Goal: Transaction & Acquisition: Purchase product/service

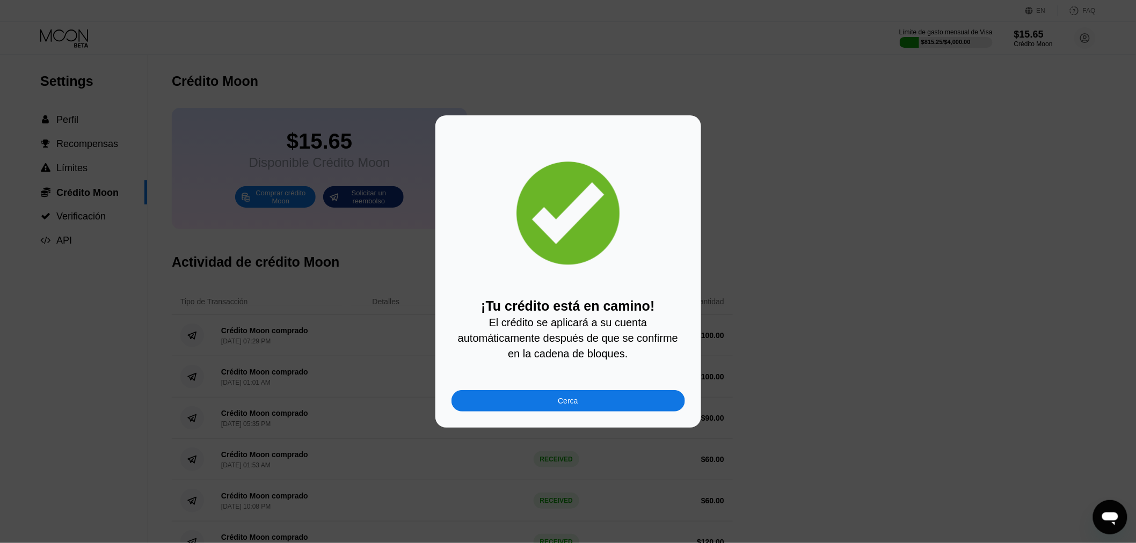
click at [569, 405] on div "Cerca" at bounding box center [568, 401] width 20 height 9
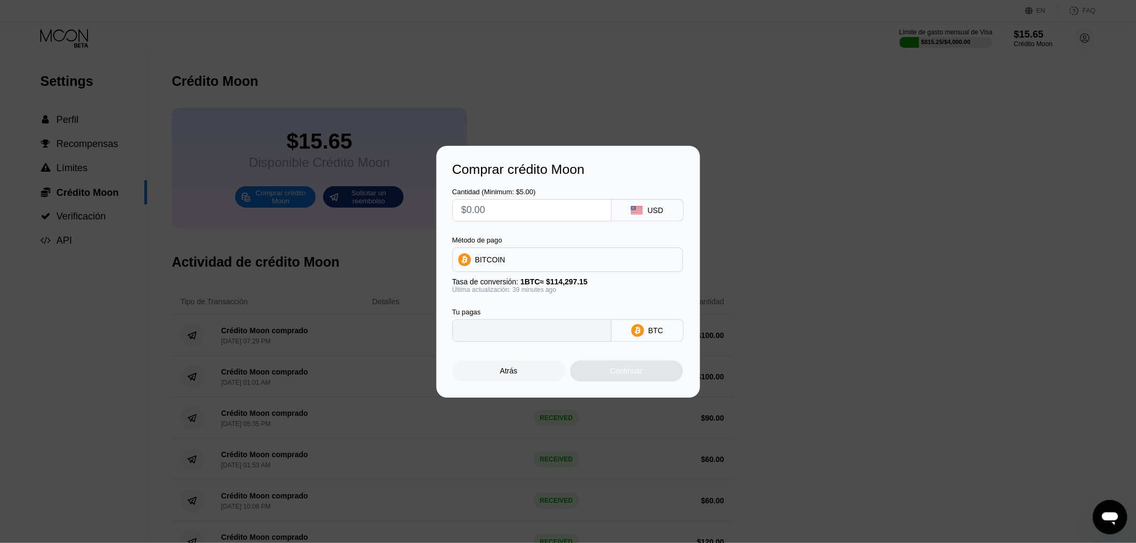
type input "0"
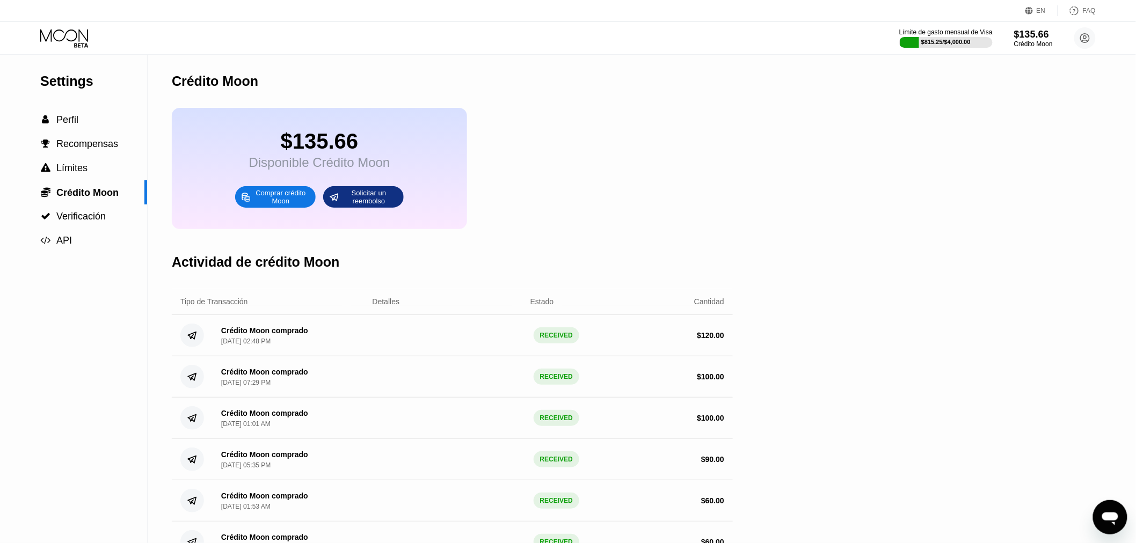
click at [65, 39] on icon at bounding box center [65, 38] width 50 height 19
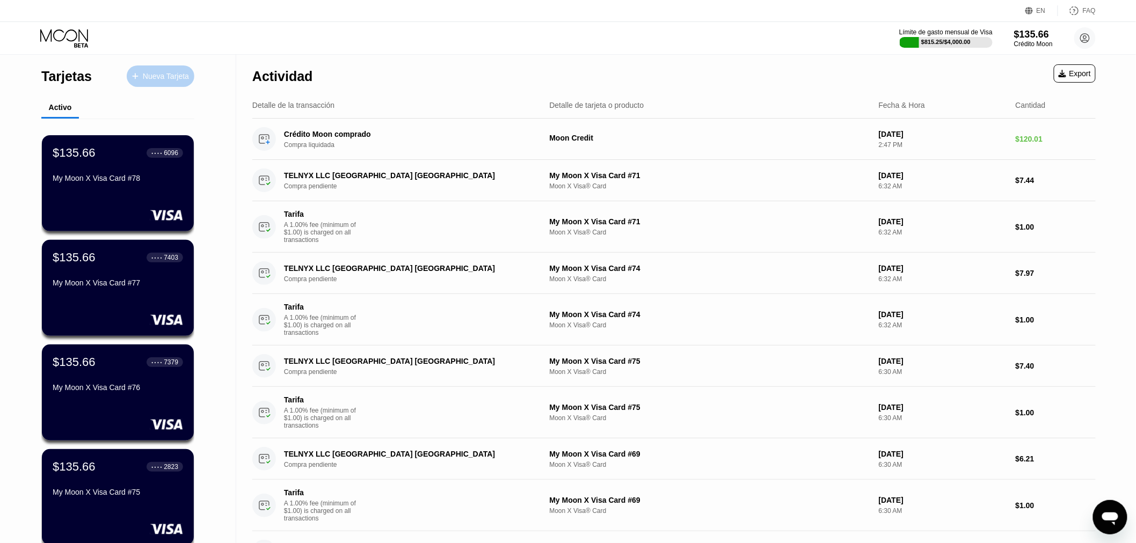
click at [174, 68] on div "Nueva Tarjeta" at bounding box center [161, 75] width 68 height 21
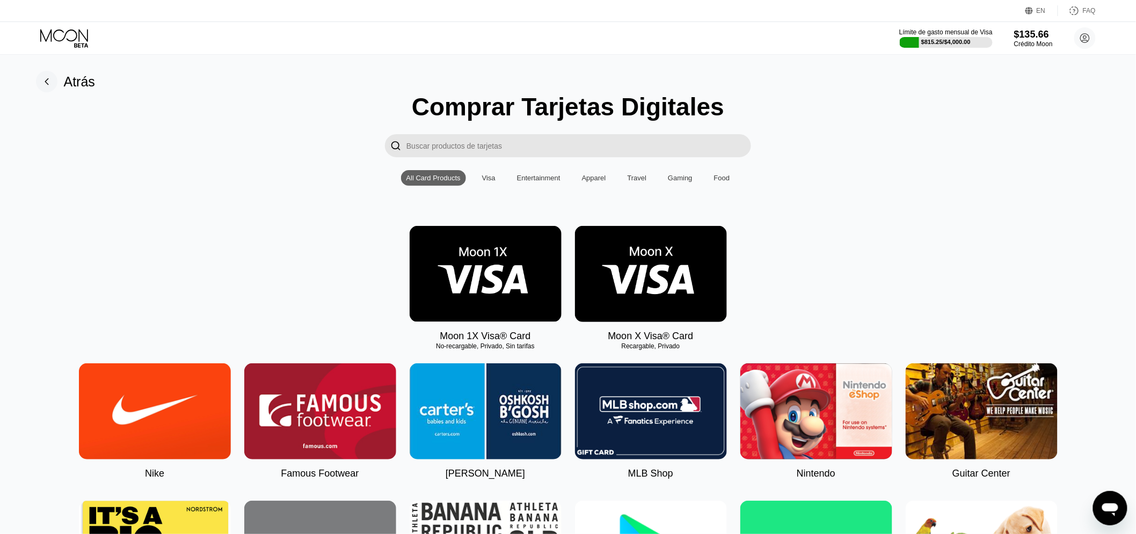
click at [681, 309] on img at bounding box center [651, 274] width 152 height 96
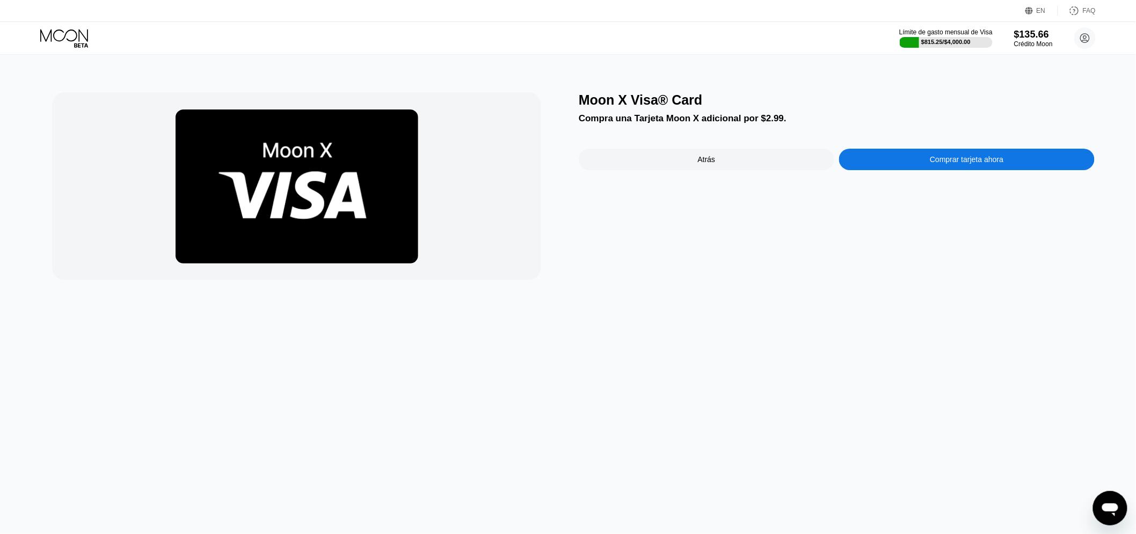
click at [940, 157] on div "Comprar tarjeta ahora" at bounding box center [967, 159] width 74 height 9
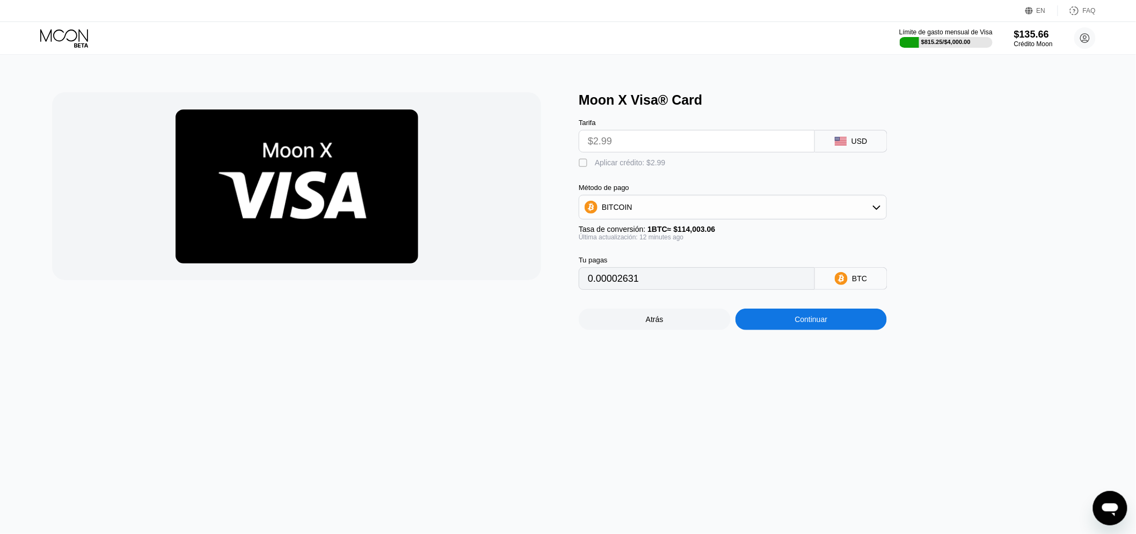
click at [638, 164] on div "Aplicar crédito: $2.99" at bounding box center [630, 162] width 71 height 9
type input "0"
click at [820, 330] on div "Continuar" at bounding box center [812, 319] width 152 height 21
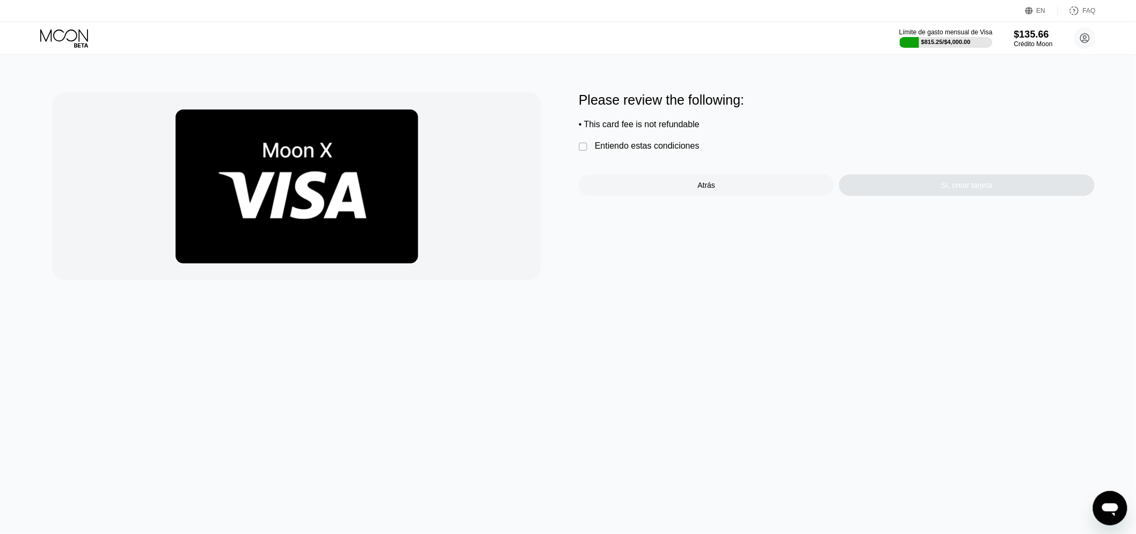
click at [616, 151] on div "Entiendo estas condiciones" at bounding box center [647, 146] width 105 height 10
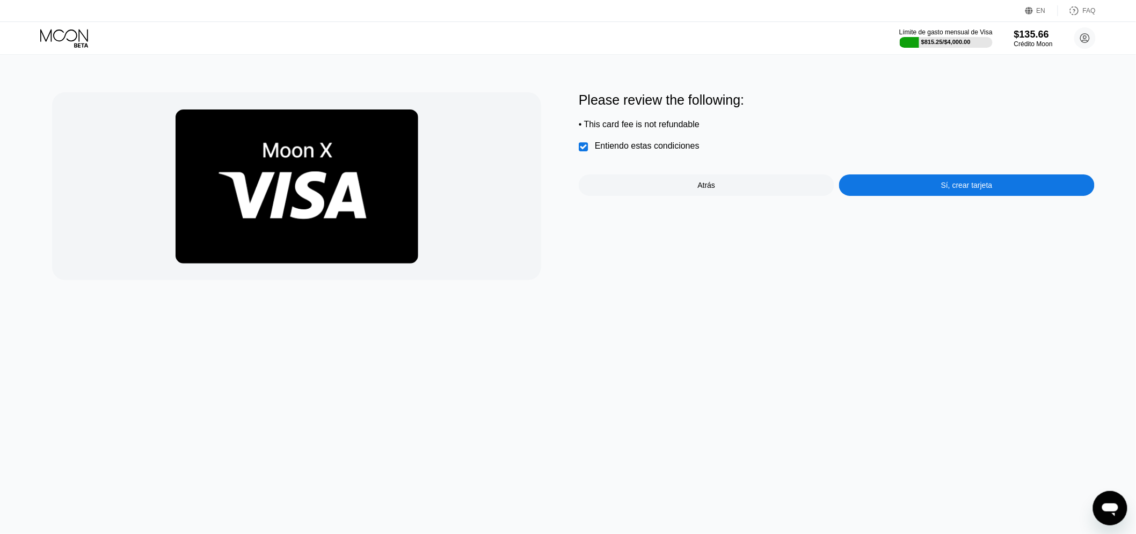
click at [958, 190] on div "Sí, crear tarjeta" at bounding box center [967, 185] width 52 height 9
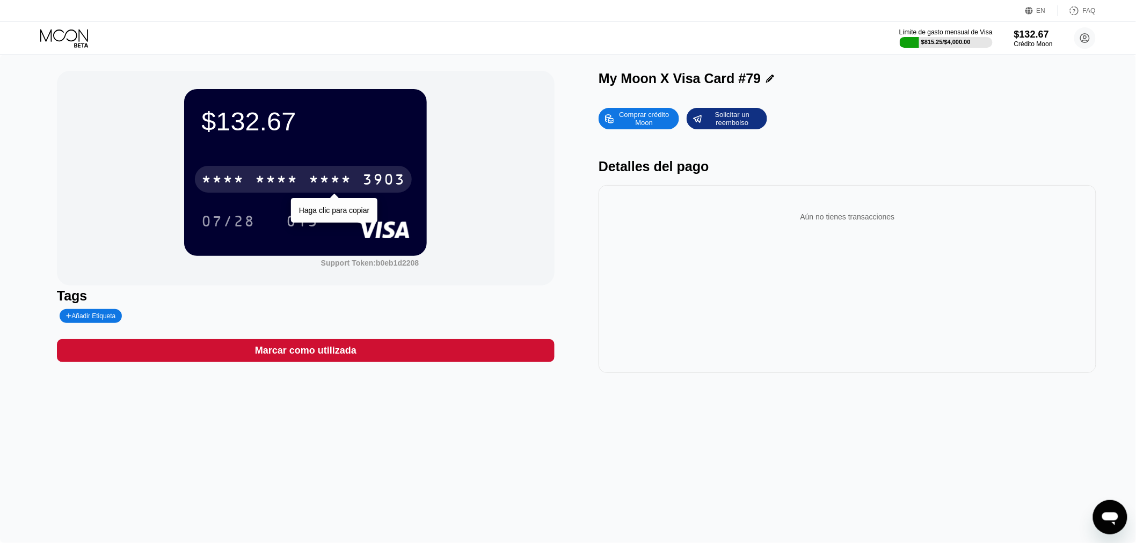
click at [302, 178] on div "* * * * * * * * * * * * 3903" at bounding box center [303, 179] width 217 height 27
click at [283, 183] on div "6500" at bounding box center [276, 180] width 43 height 17
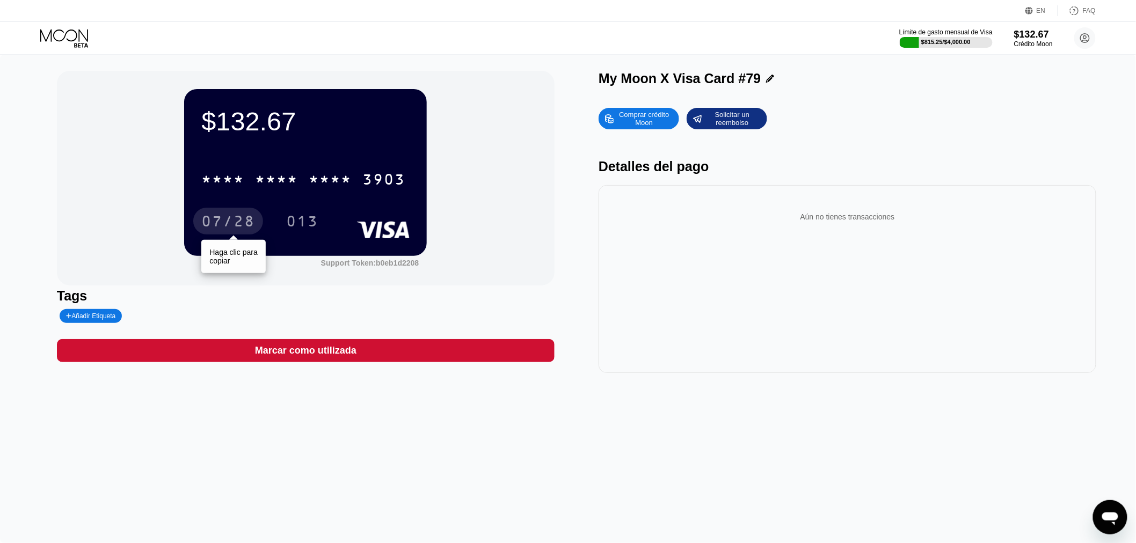
click at [213, 221] on div "07/28" at bounding box center [228, 222] width 54 height 17
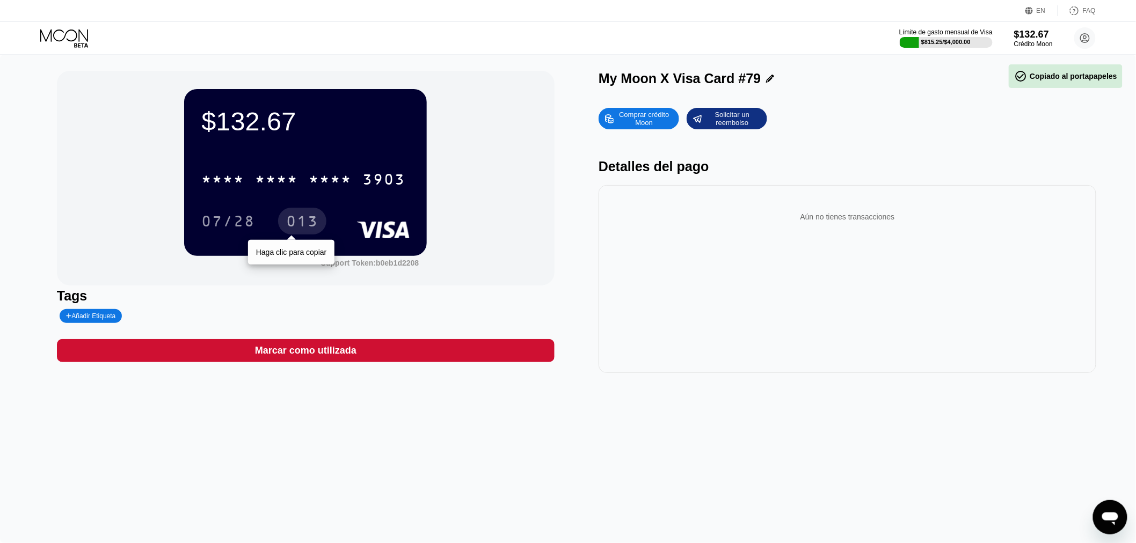
click at [304, 223] on div "013" at bounding box center [302, 222] width 32 height 17
click at [65, 40] on icon at bounding box center [65, 38] width 50 height 19
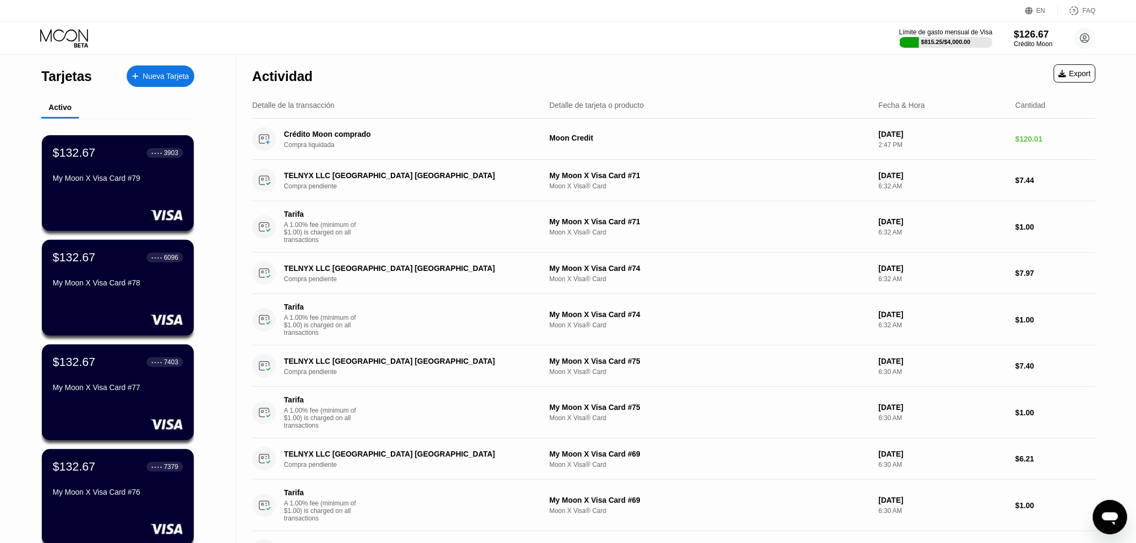
click at [109, 198] on div "$132.67 ● ● ● ● 3903 My Moon X Visa Card #79" at bounding box center [118, 183] width 152 height 96
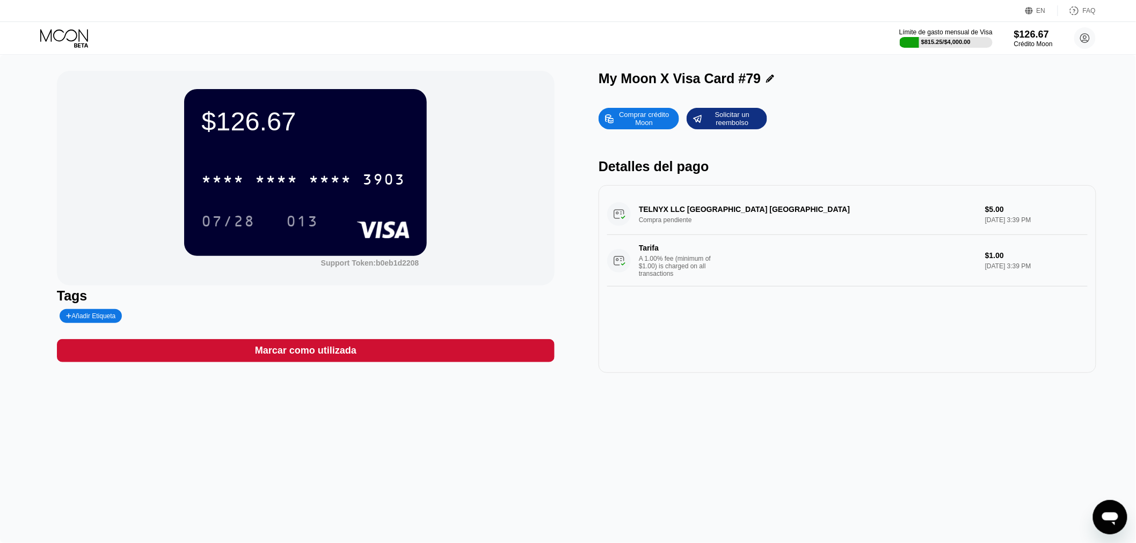
click at [71, 50] on div "Límite de gasto mensual de Visa $815.25 / $4,000.00 $126.67 Crédito Moon Valeri…" at bounding box center [568, 38] width 1136 height 32
click at [63, 34] on icon at bounding box center [65, 38] width 50 height 19
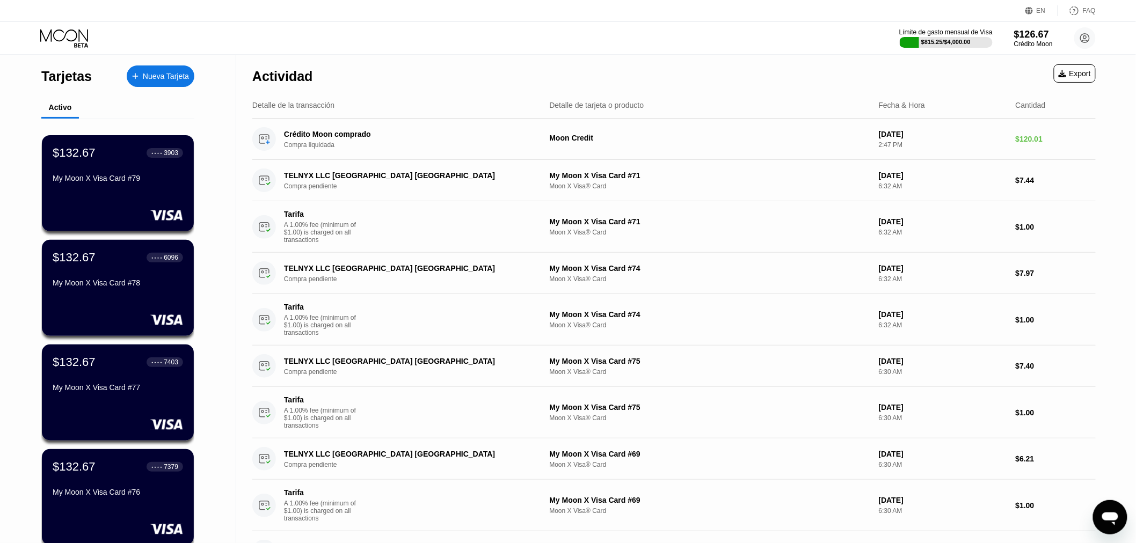
click at [159, 72] on div "Nueva Tarjeta" at bounding box center [166, 76] width 46 height 9
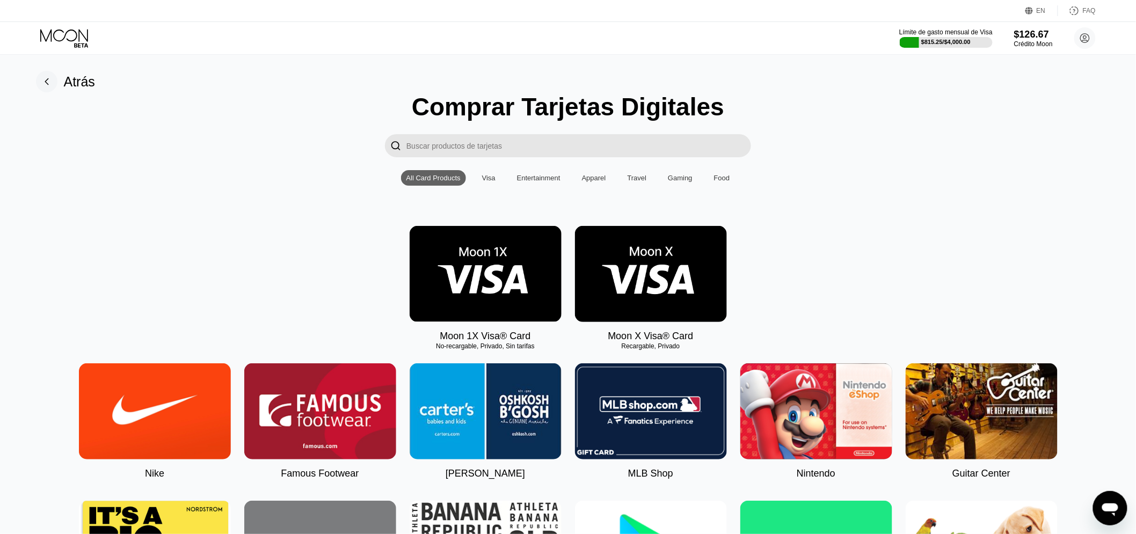
click at [645, 254] on img at bounding box center [651, 274] width 152 height 96
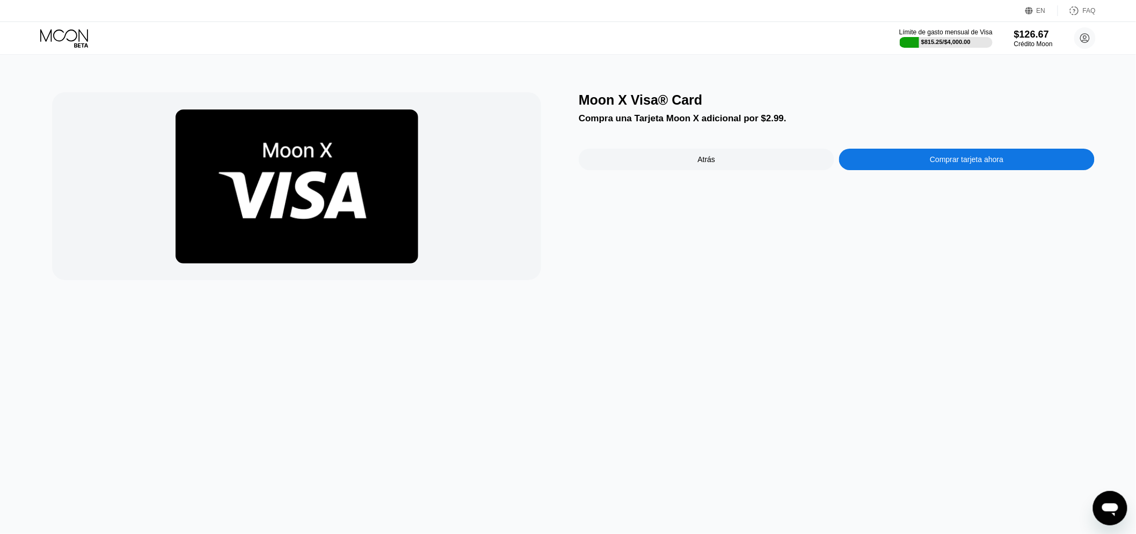
click at [911, 168] on div "Comprar tarjeta ahora" at bounding box center [967, 159] width 256 height 21
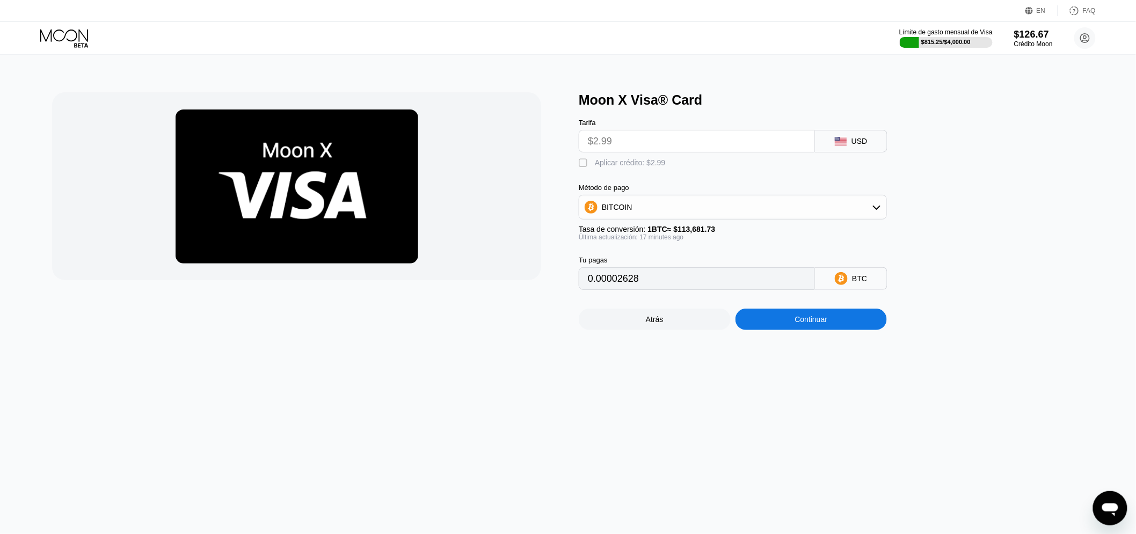
click at [610, 167] on div "Aplicar crédito: $2.99" at bounding box center [630, 162] width 71 height 9
type input "0"
click at [792, 356] on div "Moon X Visa® Card Tarifa $2.99 USD  Aplicar crédito: $2.99 Método de pago BITC…" at bounding box center [568, 294] width 1145 height 479
click at [788, 330] on div "Continuar" at bounding box center [812, 319] width 152 height 21
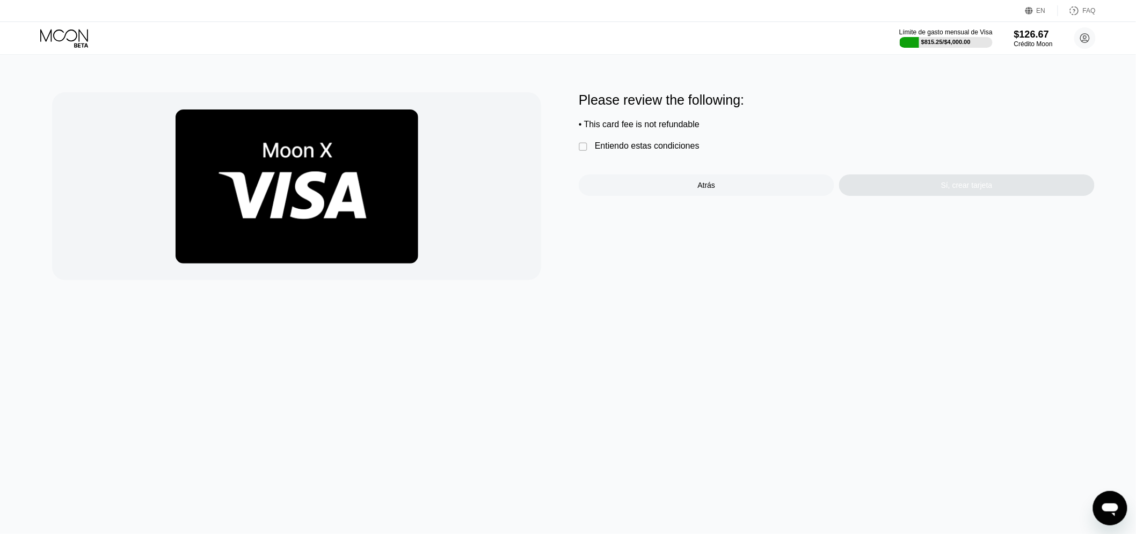
click at [639, 151] on div "Entiendo estas condiciones" at bounding box center [647, 146] width 105 height 10
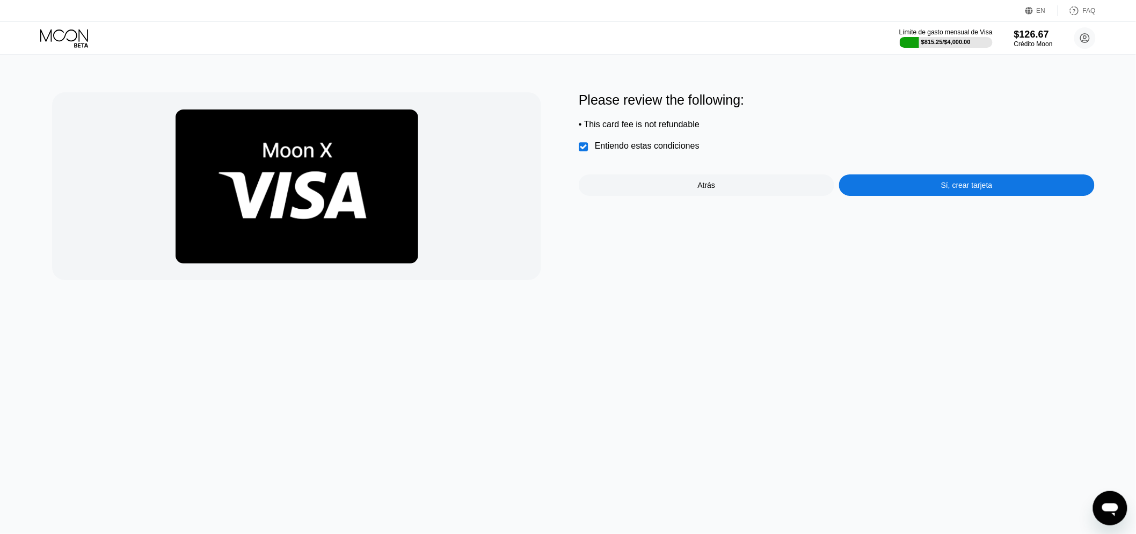
click at [914, 181] on div "Sí, crear tarjeta" at bounding box center [967, 184] width 256 height 21
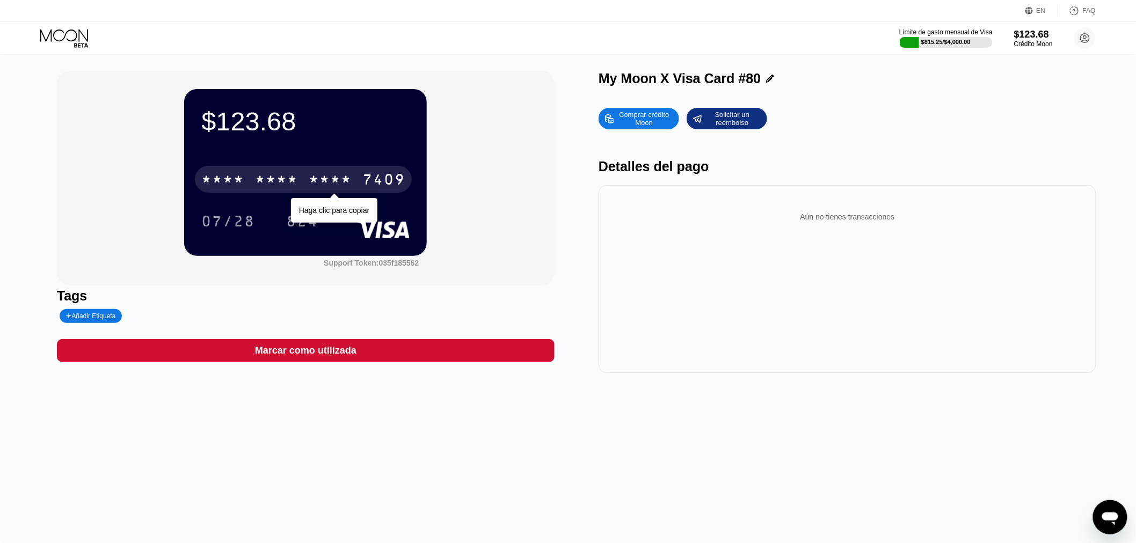
click at [317, 178] on div "* * * *" at bounding box center [330, 180] width 43 height 17
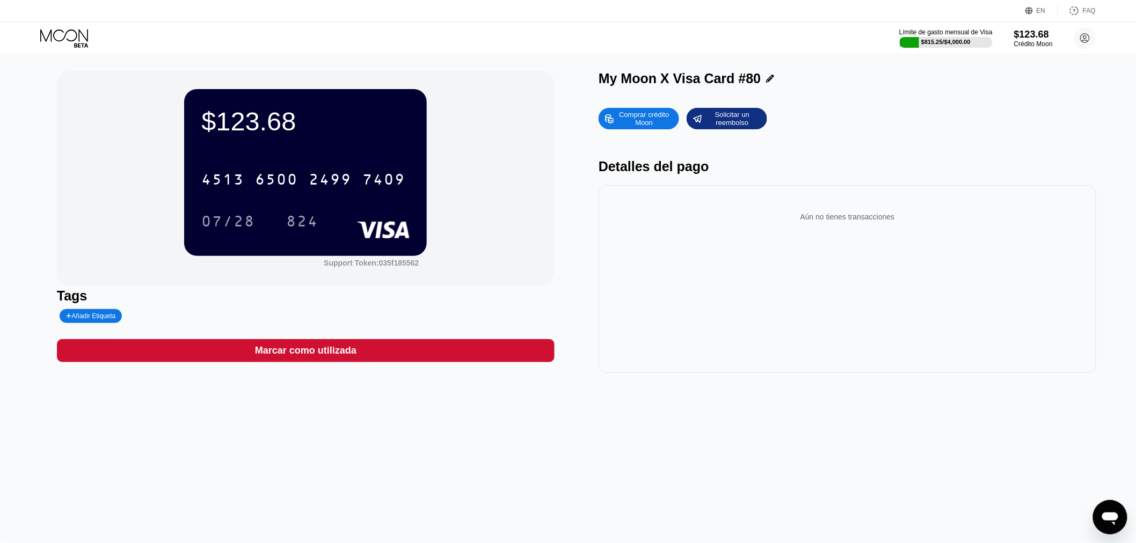
click at [67, 48] on div "Límite de gasto mensual de Visa $815.25 / $4,000.00 $123.68 Crédito Moon Valeri…" at bounding box center [568, 38] width 1136 height 32
click at [75, 29] on icon at bounding box center [65, 38] width 50 height 19
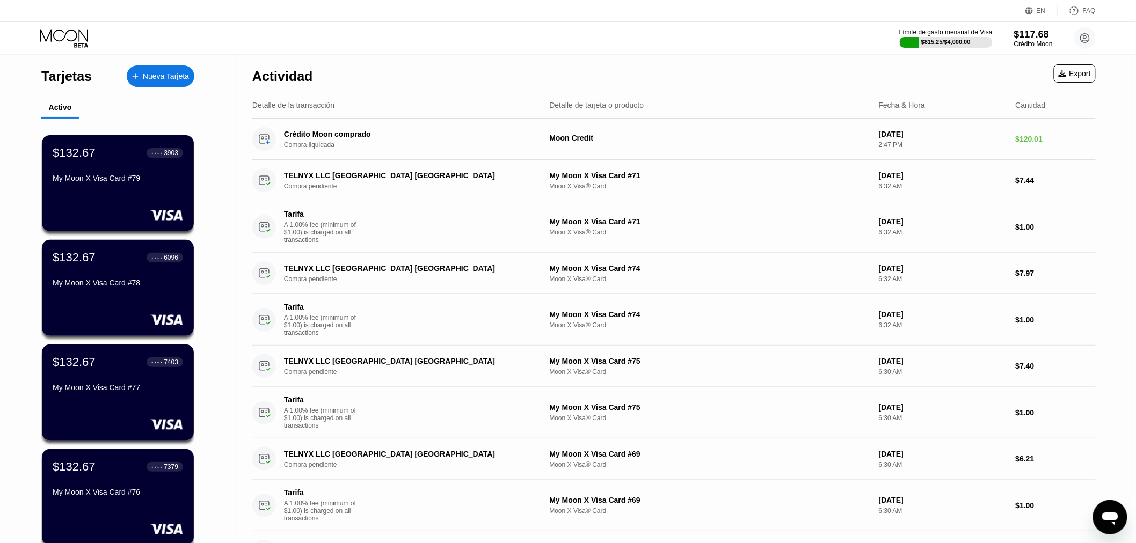
click at [168, 77] on div "Nueva Tarjeta" at bounding box center [166, 76] width 46 height 9
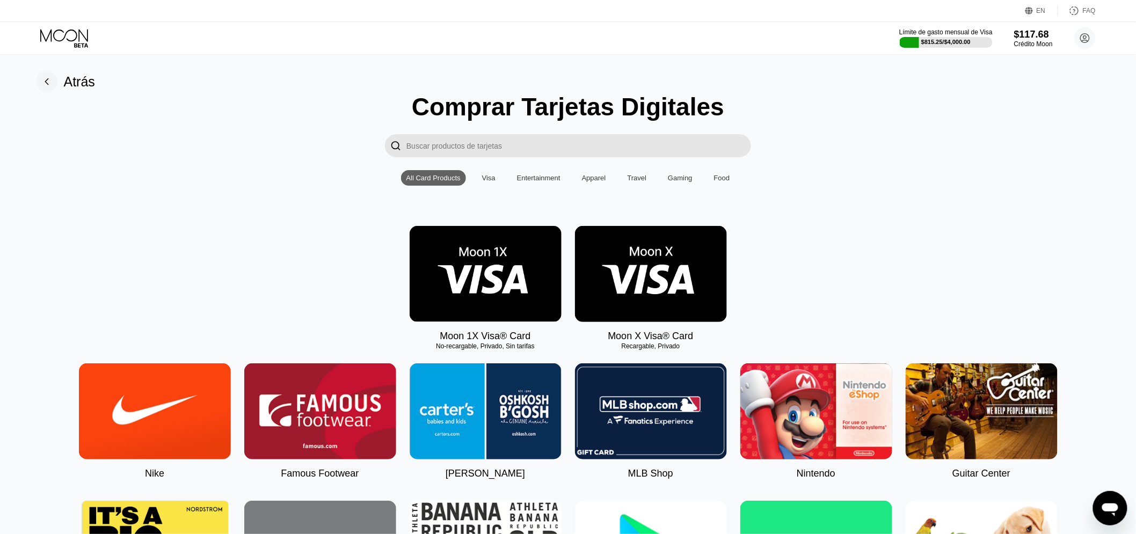
click at [621, 285] on img at bounding box center [651, 274] width 152 height 96
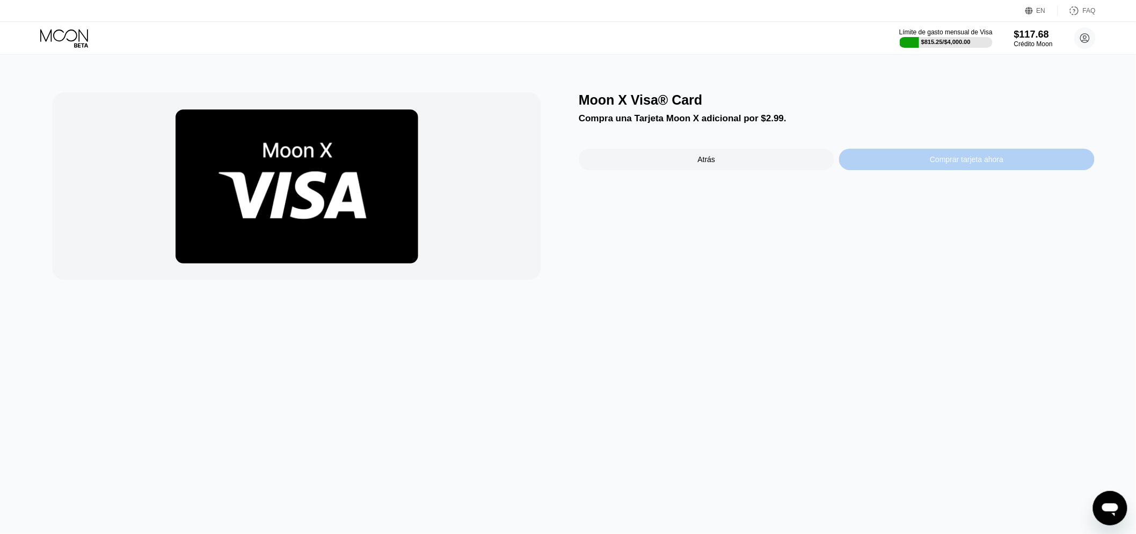
click at [915, 159] on div "Comprar tarjeta ahora" at bounding box center [967, 159] width 256 height 21
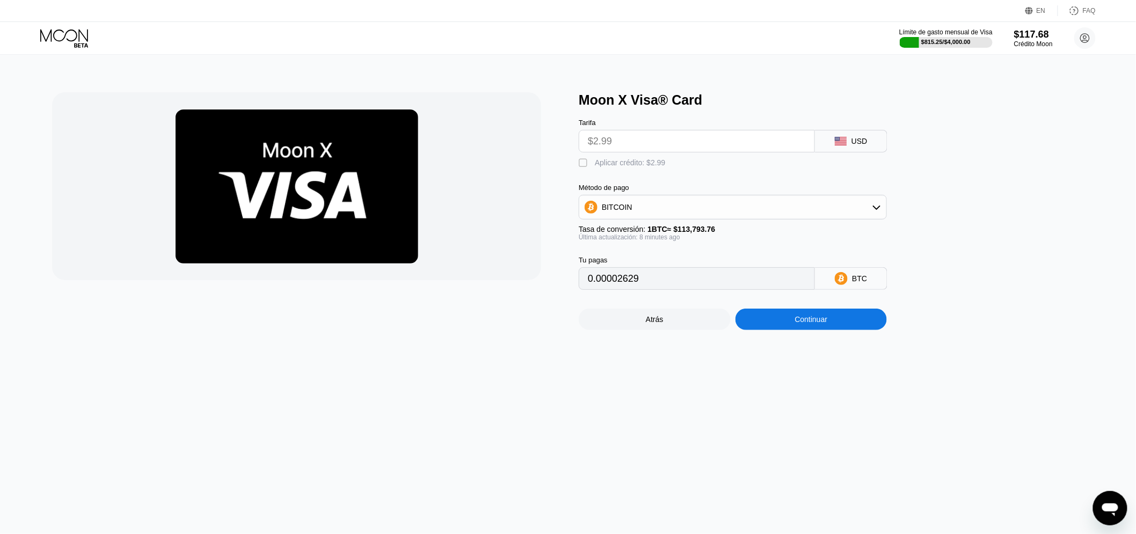
click at [593, 174] on div "Tarifa $2.99 USD  Aplicar crédito: $2.99 Método de pago BITCOIN Tasa de conver…" at bounding box center [751, 199] width 344 height 182
click at [586, 169] on div "" at bounding box center [584, 163] width 11 height 11
type input "0"
click at [814, 330] on div "Continuar" at bounding box center [812, 319] width 152 height 21
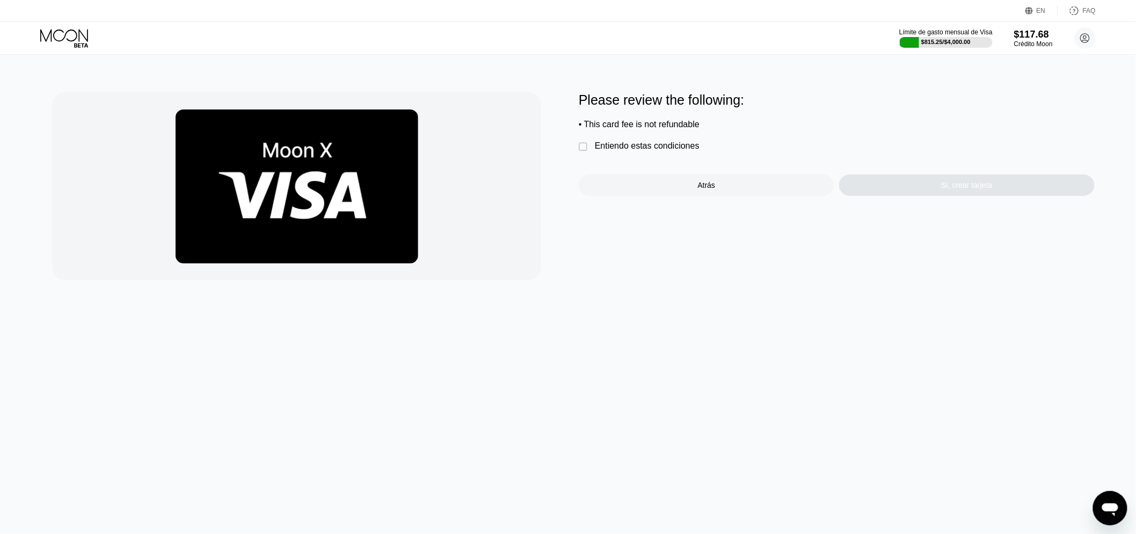
click at [620, 151] on div "Entiendo estas condiciones" at bounding box center [647, 146] width 105 height 10
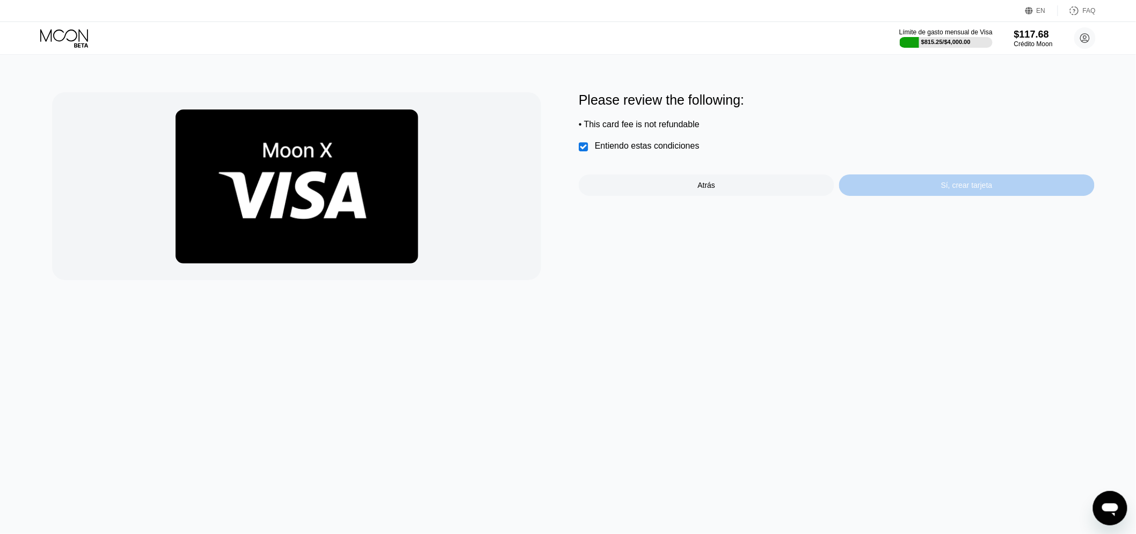
click at [894, 188] on div "Sí, crear tarjeta" at bounding box center [967, 184] width 256 height 21
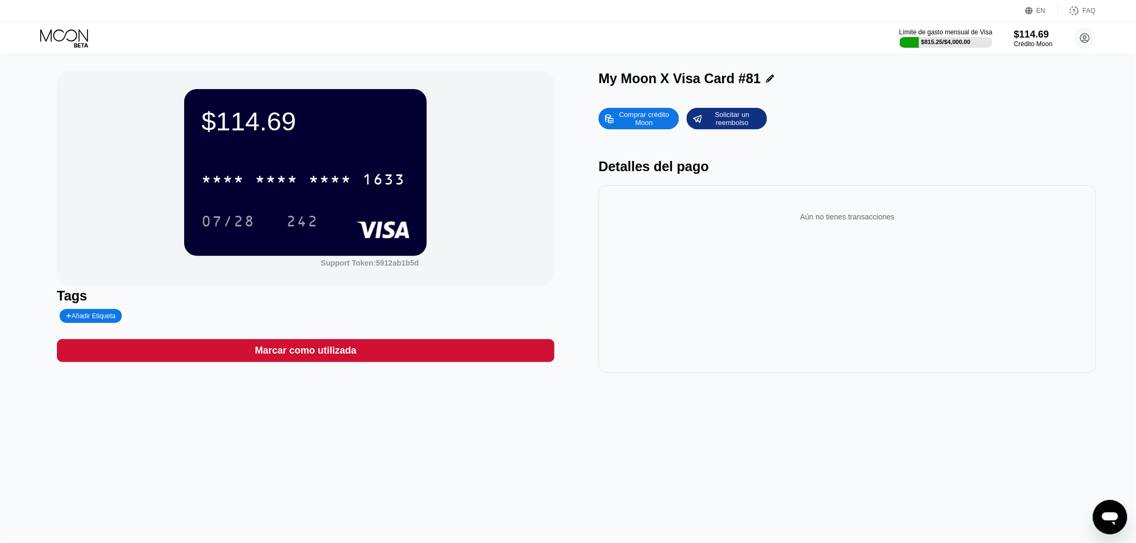
click at [270, 183] on div "* * * *" at bounding box center [276, 180] width 43 height 17
click at [71, 42] on icon at bounding box center [65, 38] width 50 height 19
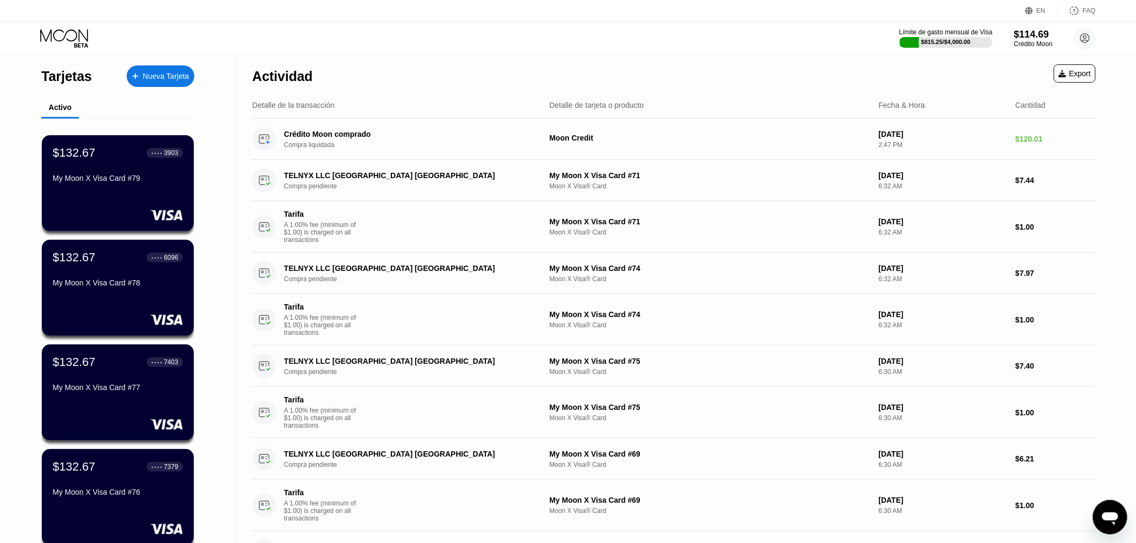
click at [158, 70] on div "Nueva Tarjeta" at bounding box center [161, 75] width 68 height 21
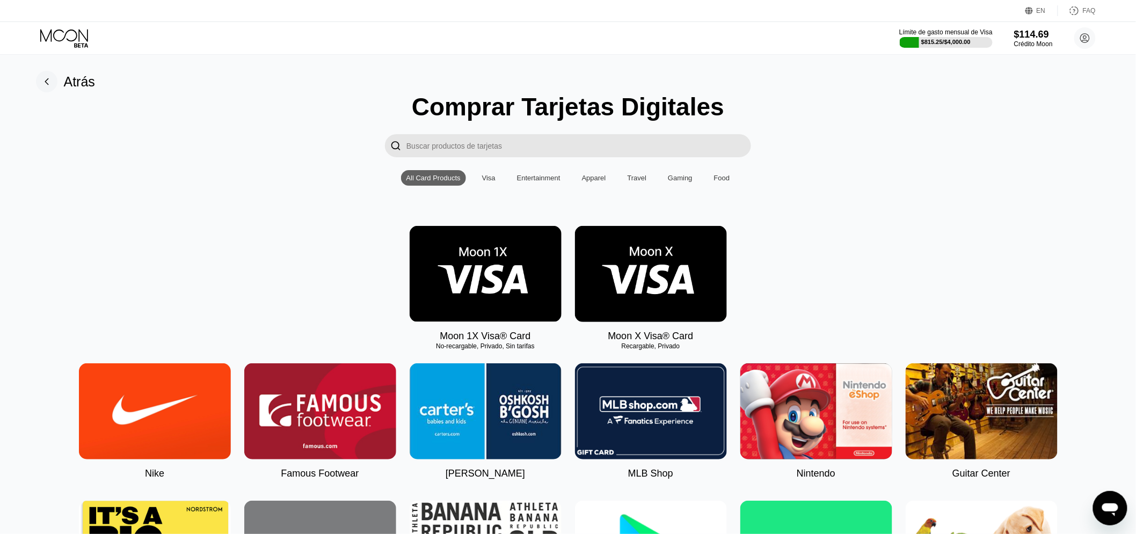
click at [672, 258] on img at bounding box center [651, 274] width 152 height 96
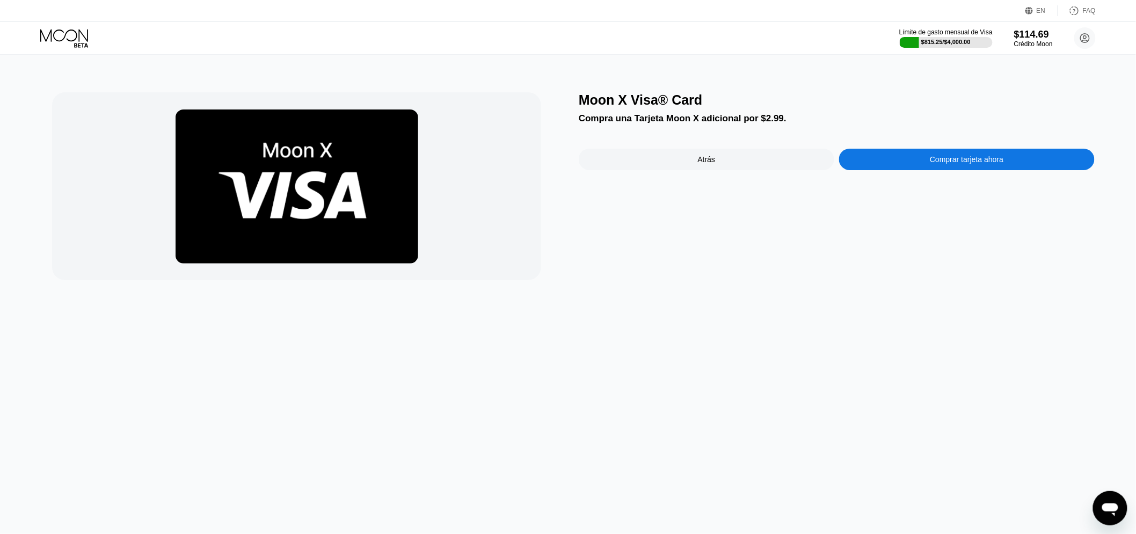
click at [900, 164] on div "Comprar tarjeta ahora" at bounding box center [967, 159] width 256 height 21
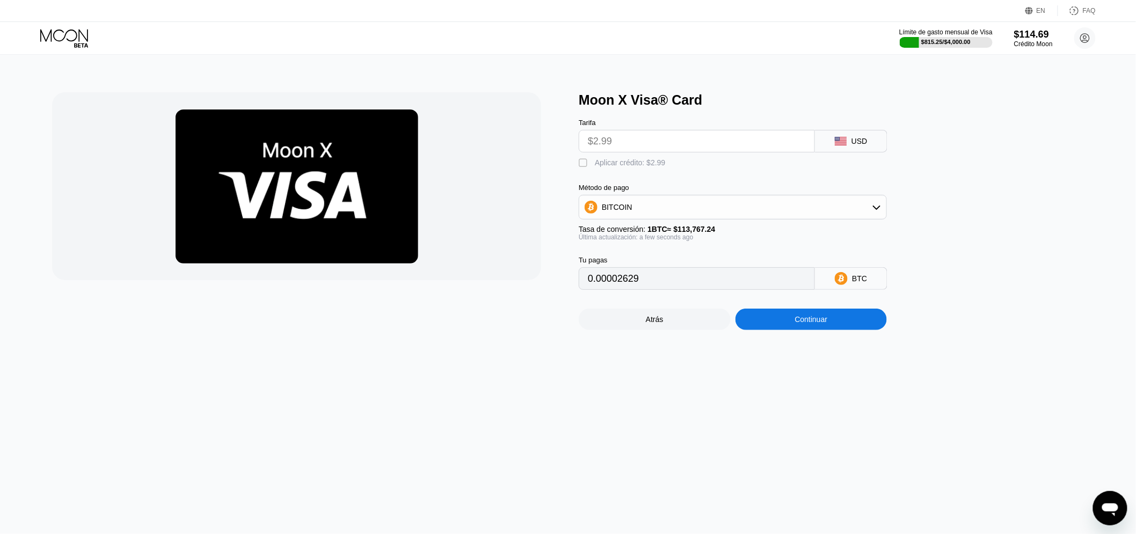
drag, startPoint x: 620, startPoint y: 169, endPoint x: 718, endPoint y: 261, distance: 134.8
click at [619, 167] on div "Aplicar crédito: $2.99" at bounding box center [630, 162] width 71 height 9
type input "0"
click at [849, 346] on div "Moon X Visa® Card Tarifa $2.99 USD  Aplicar crédito: $2.99 Método de pago BITC…" at bounding box center [568, 294] width 1145 height 479
click at [821, 324] on div "Continuar" at bounding box center [811, 319] width 33 height 9
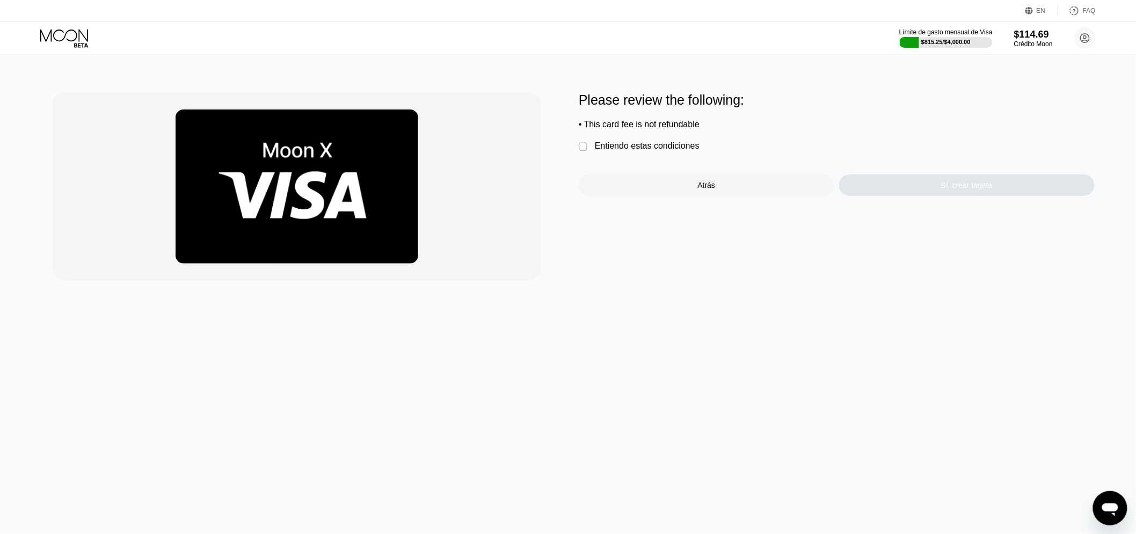
click at [659, 151] on div "Entiendo estas condiciones" at bounding box center [647, 146] width 105 height 10
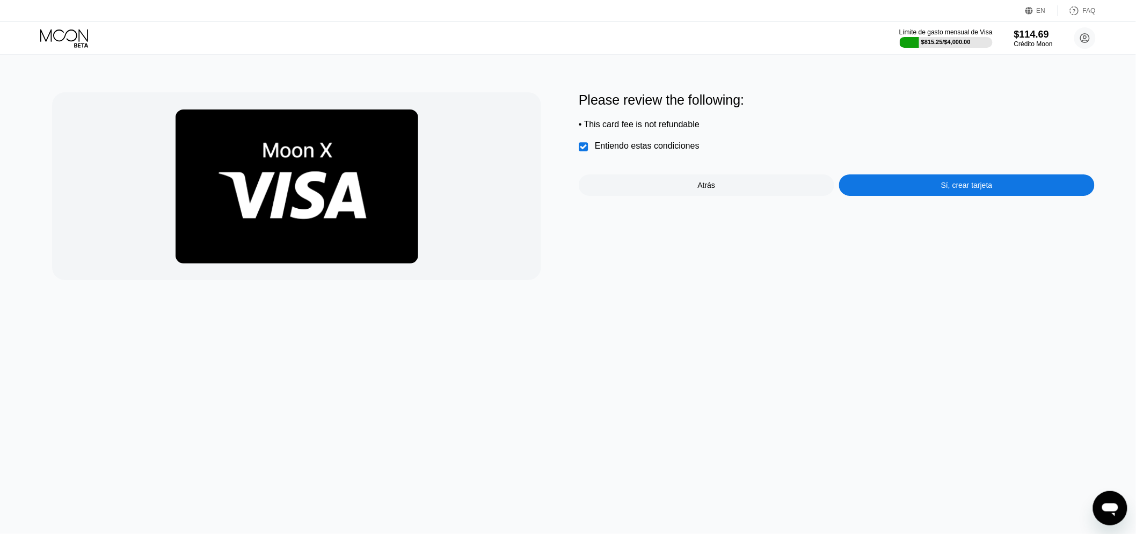
click at [945, 196] on div "Sí, crear tarjeta" at bounding box center [967, 184] width 256 height 21
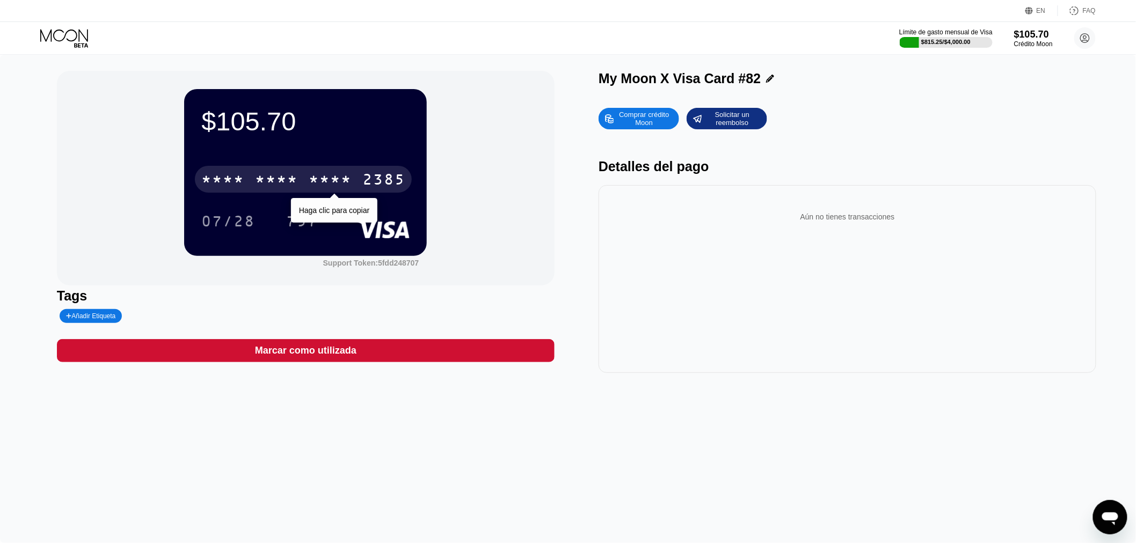
click at [328, 183] on div "* * * *" at bounding box center [330, 180] width 43 height 17
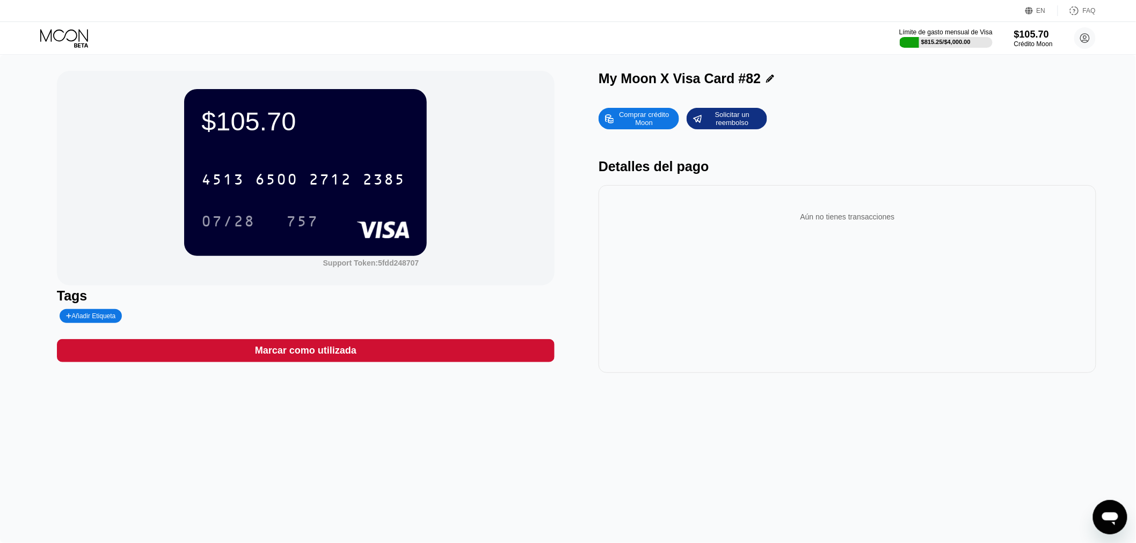
click at [69, 41] on icon at bounding box center [65, 38] width 50 height 19
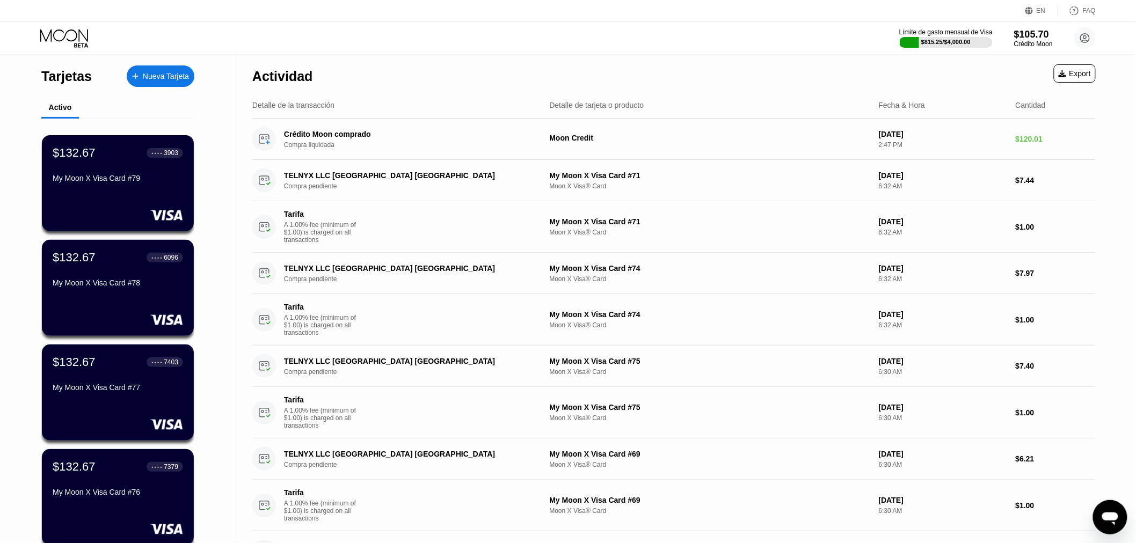
click at [152, 74] on div "Nueva Tarjeta" at bounding box center [166, 76] width 46 height 9
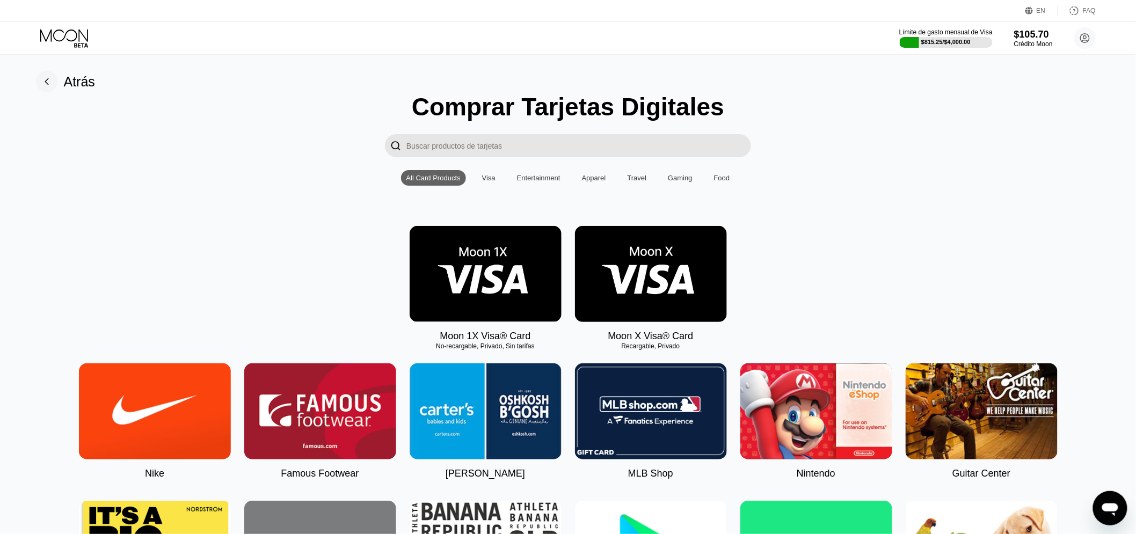
click at [627, 262] on img at bounding box center [651, 274] width 152 height 96
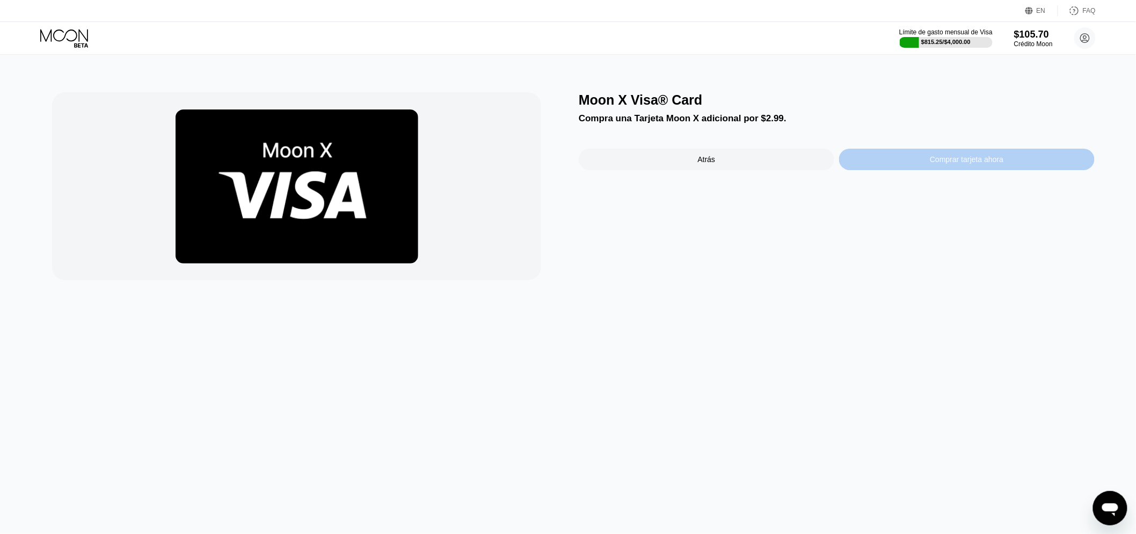
click at [952, 157] on div "Comprar tarjeta ahora" at bounding box center [967, 159] width 256 height 21
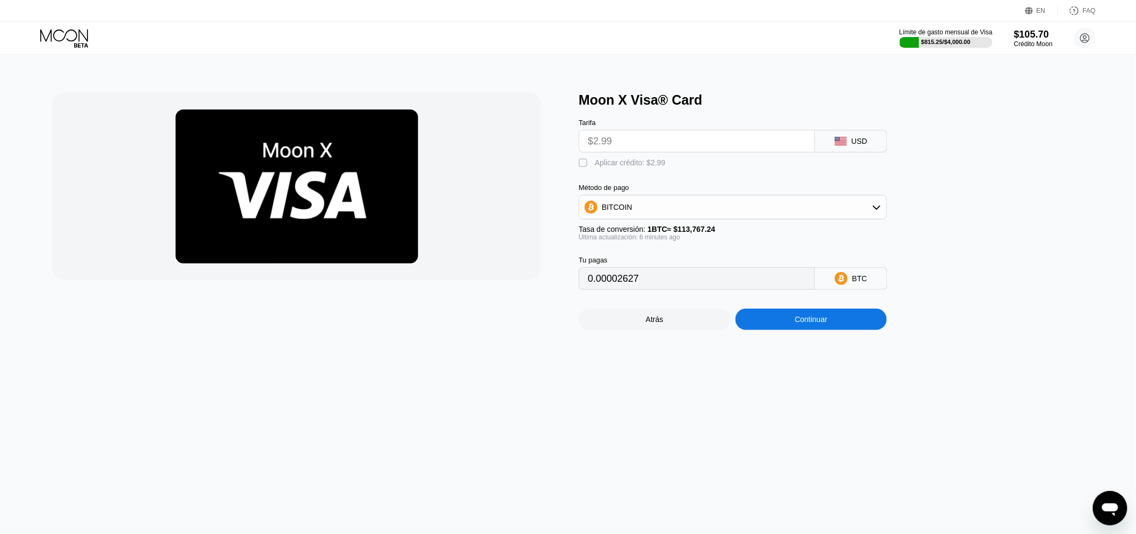
click at [605, 167] on div "Aplicar crédito: $2.99" at bounding box center [630, 162] width 71 height 9
type input "0"
click at [777, 330] on div "Continuar" at bounding box center [812, 319] width 152 height 21
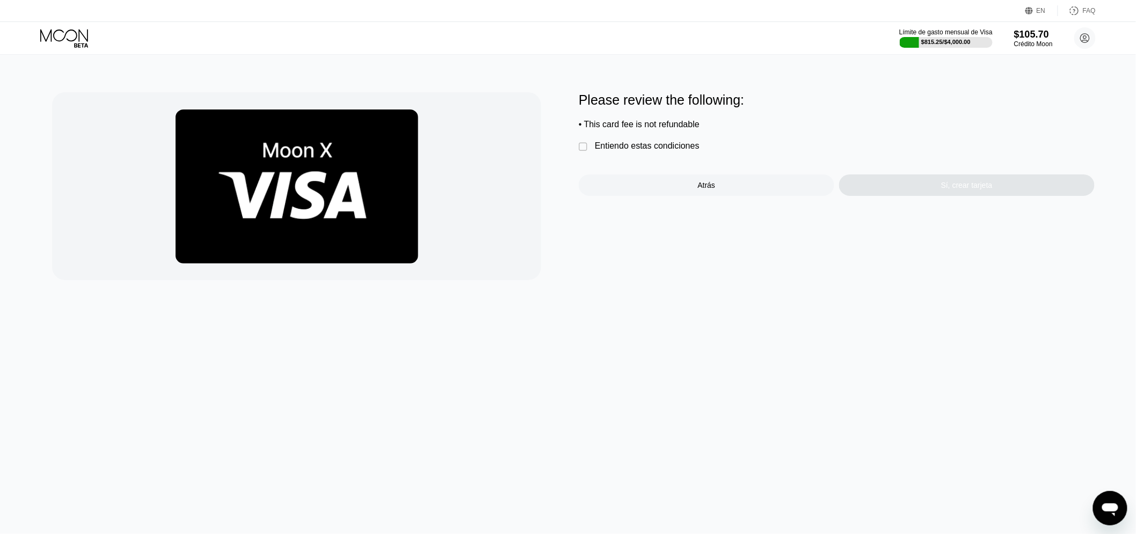
click at [631, 148] on div "Entiendo estas condiciones" at bounding box center [647, 146] width 105 height 10
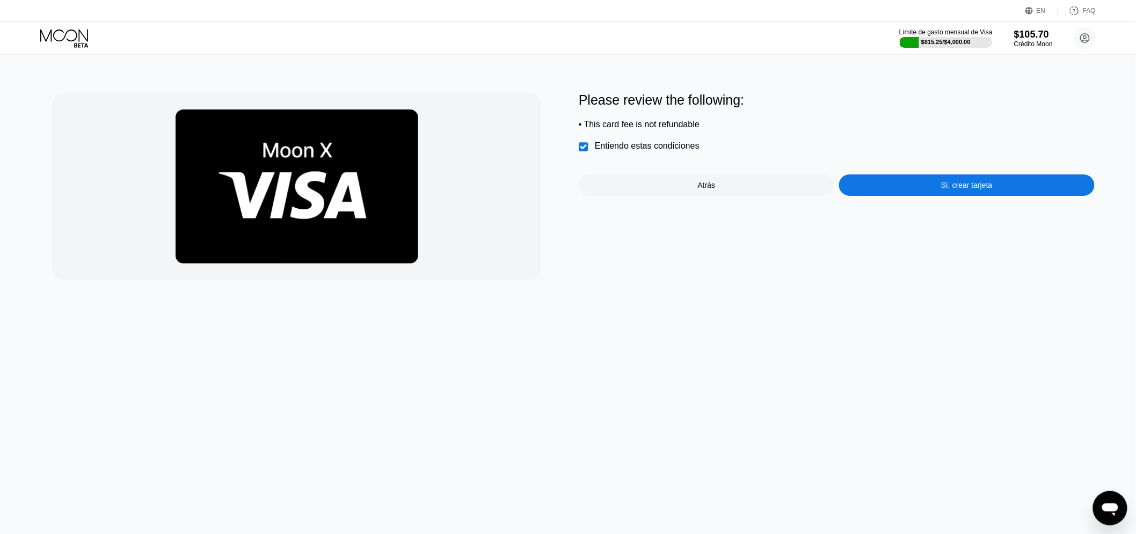
click at [943, 183] on div "Sí, crear tarjeta" at bounding box center [967, 184] width 256 height 21
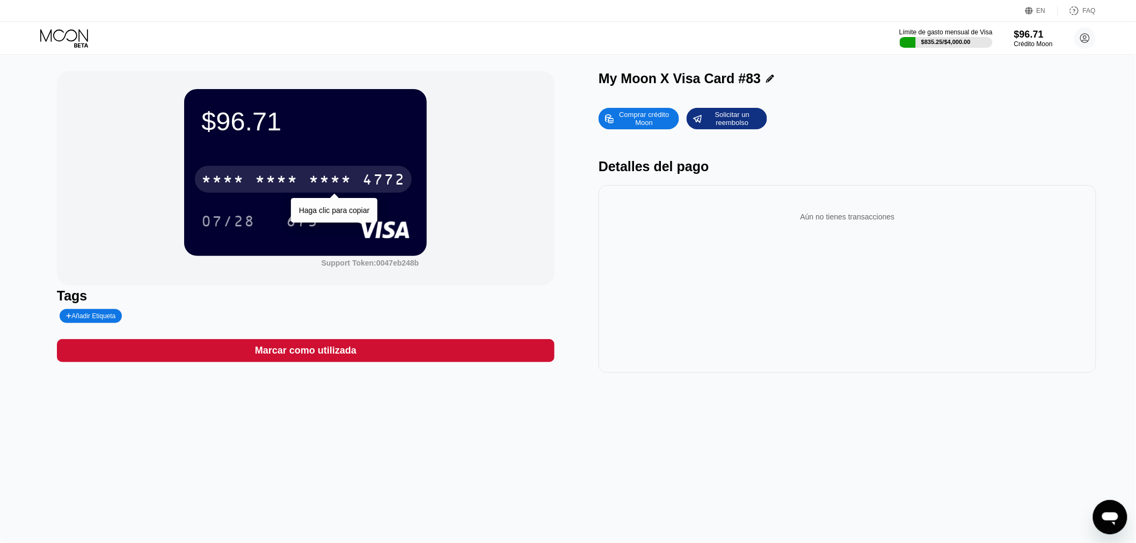
click at [306, 184] on div "* * * * * * * * * * * * 4772" at bounding box center [303, 179] width 217 height 27
